Goal: Find specific page/section: Find specific page/section

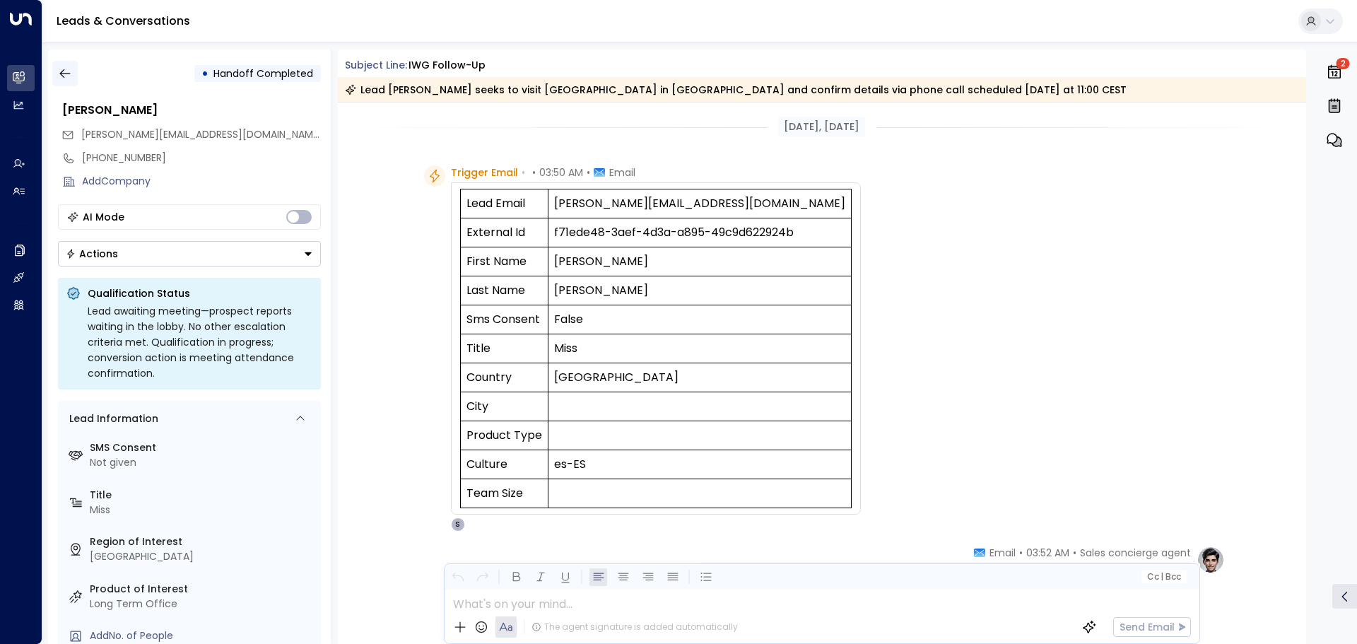
click at [62, 73] on icon "button" at bounding box center [65, 73] width 14 height 14
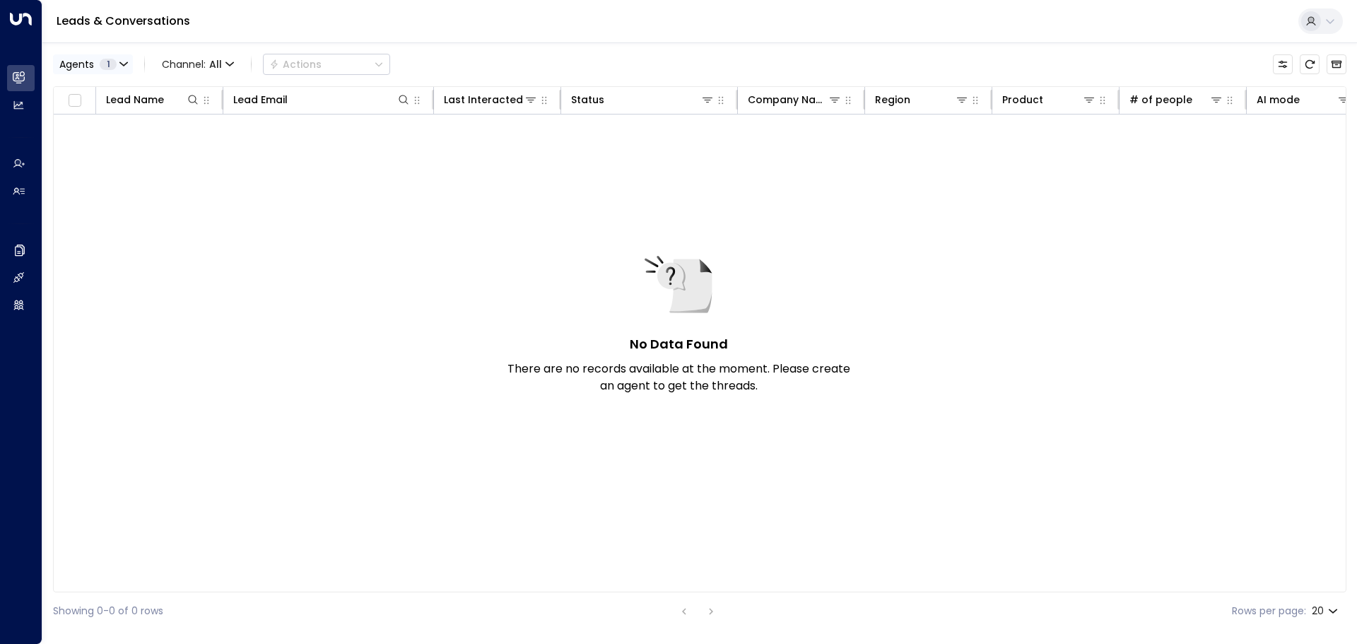
click at [130, 66] on button "Agents 1" at bounding box center [93, 64] width 80 height 20
click at [195, 307] on div at bounding box center [678, 322] width 1357 height 644
